Goal: Information Seeking & Learning: Learn about a topic

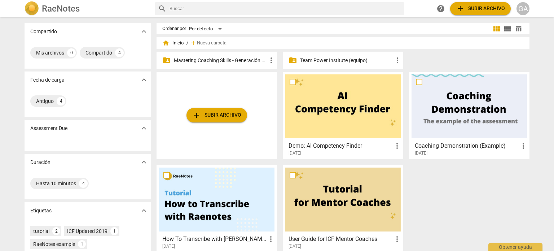
click at [221, 60] on p "Mastering Coaching Skills - Generación 31" at bounding box center [220, 61] width 93 height 8
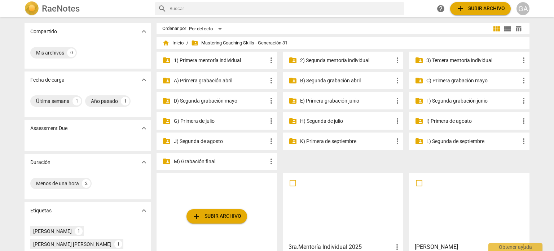
click at [456, 60] on p "3) Tercera mentoría individual" at bounding box center [472, 61] width 93 height 8
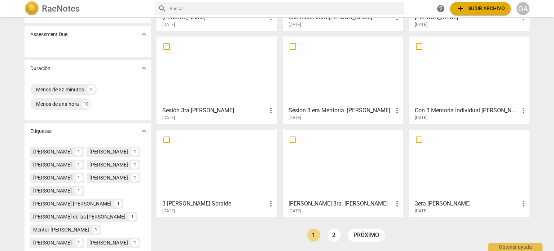
scroll to position [144, 0]
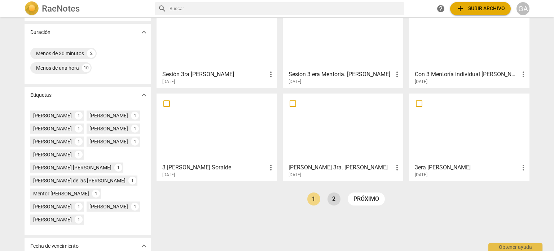
click at [332, 200] on link "2" at bounding box center [333, 198] width 13 height 13
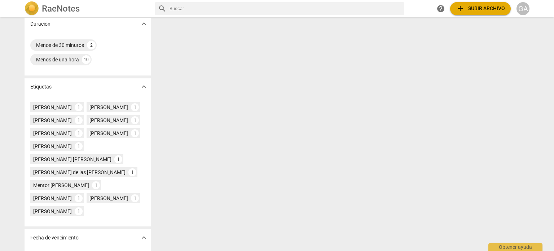
scroll to position [179, 0]
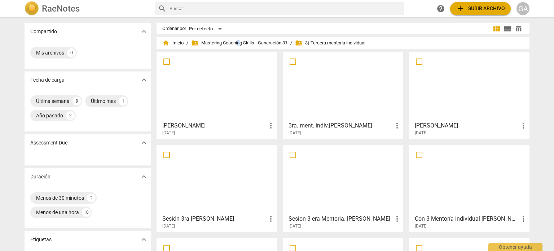
click at [238, 42] on span "folder_shared Mastering Coaching Skills - Generación 31" at bounding box center [239, 42] width 96 height 7
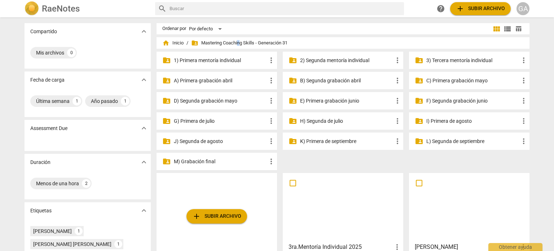
click at [437, 59] on p "3) Tercera mentoría individual" at bounding box center [472, 61] width 93 height 8
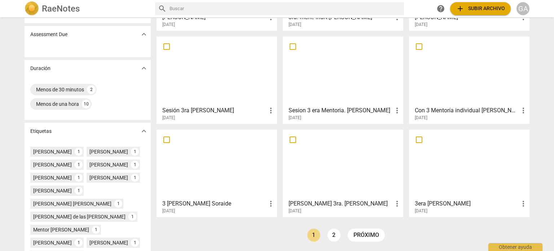
scroll to position [144, 0]
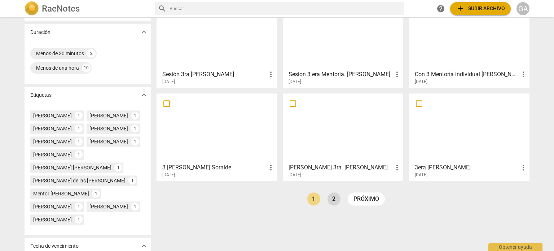
click at [334, 197] on link "2" at bounding box center [333, 198] width 13 height 13
